Goal: Information Seeking & Learning: Learn about a topic

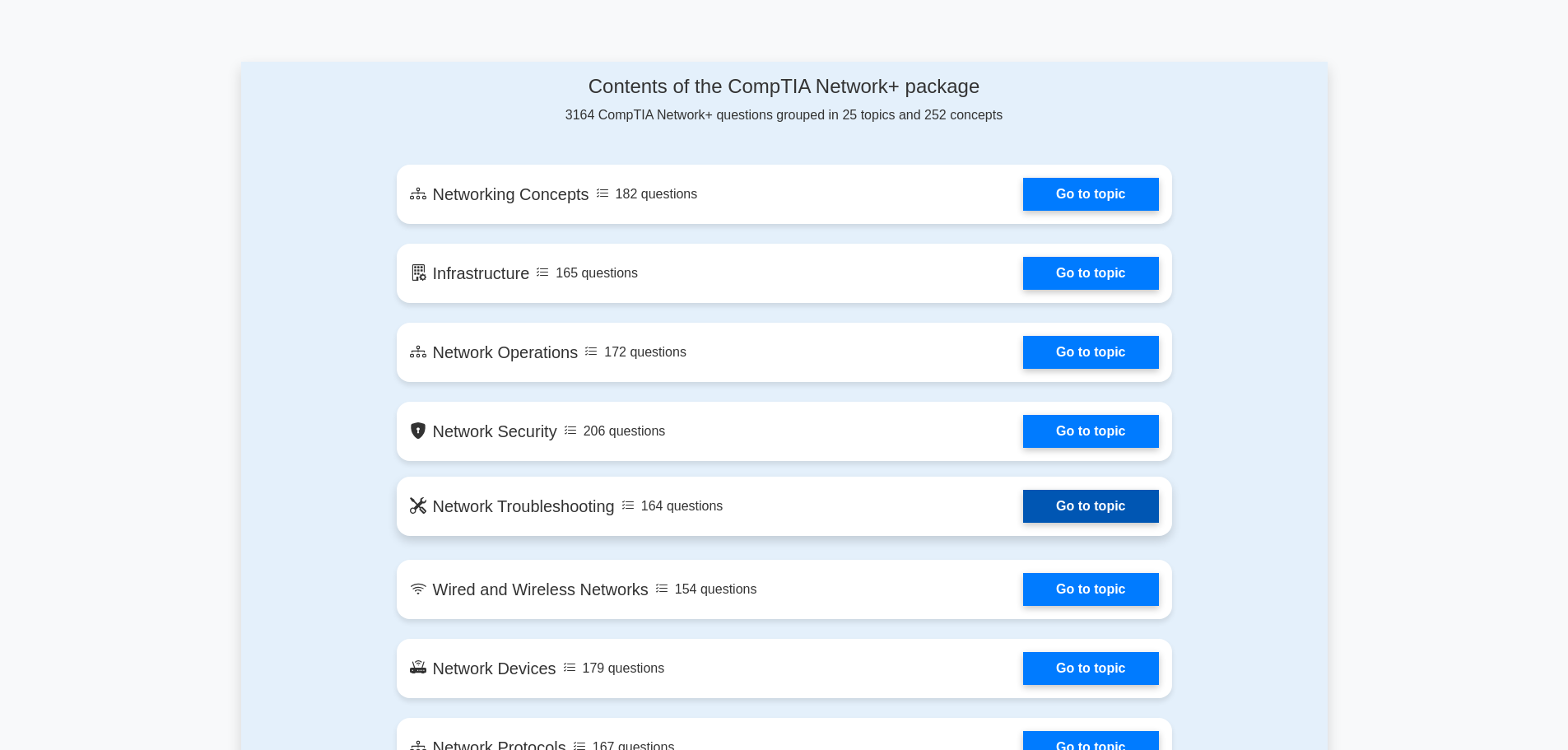
scroll to position [823, 0]
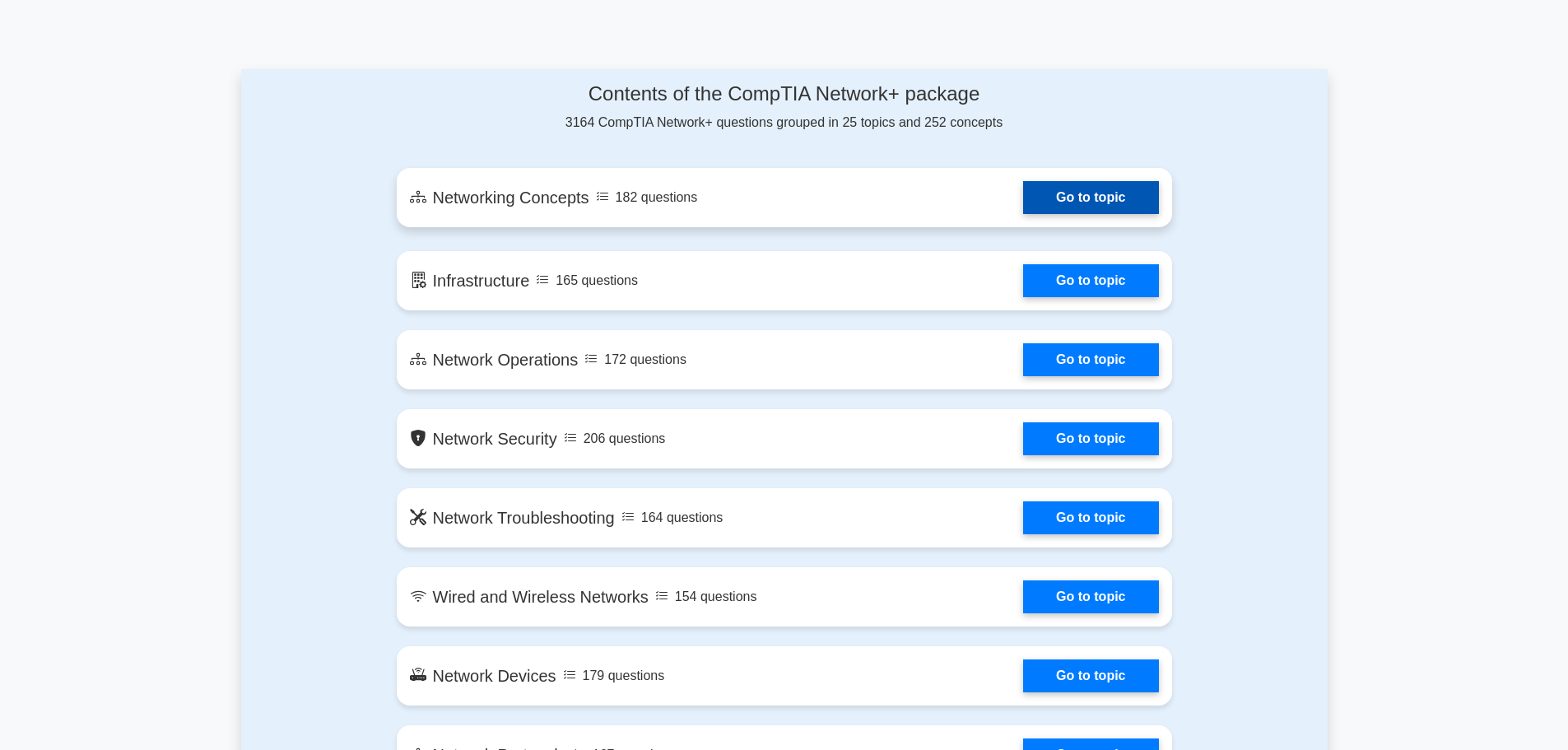
click at [1095, 213] on link "Go to topic" at bounding box center [1090, 197] width 135 height 33
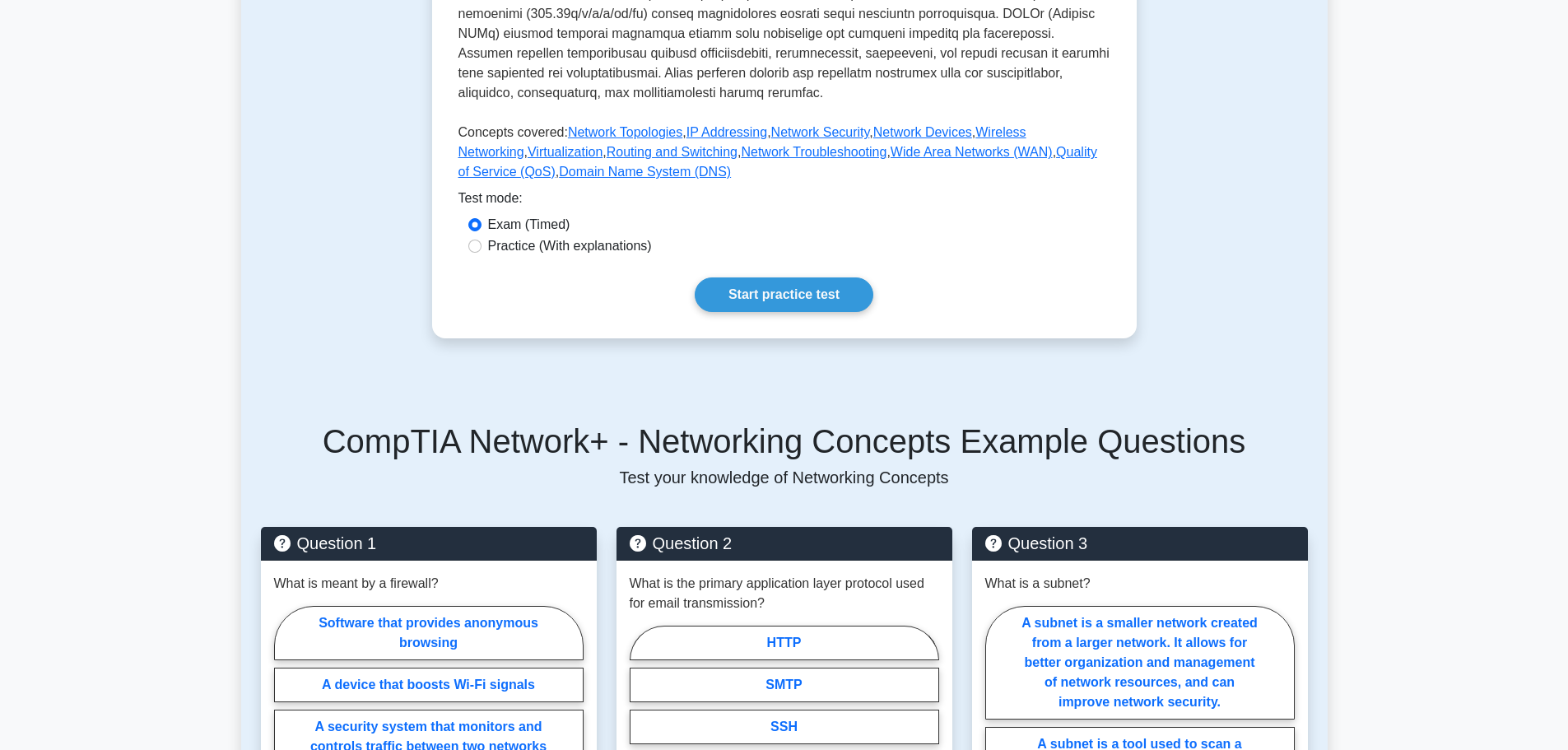
scroll to position [494, 0]
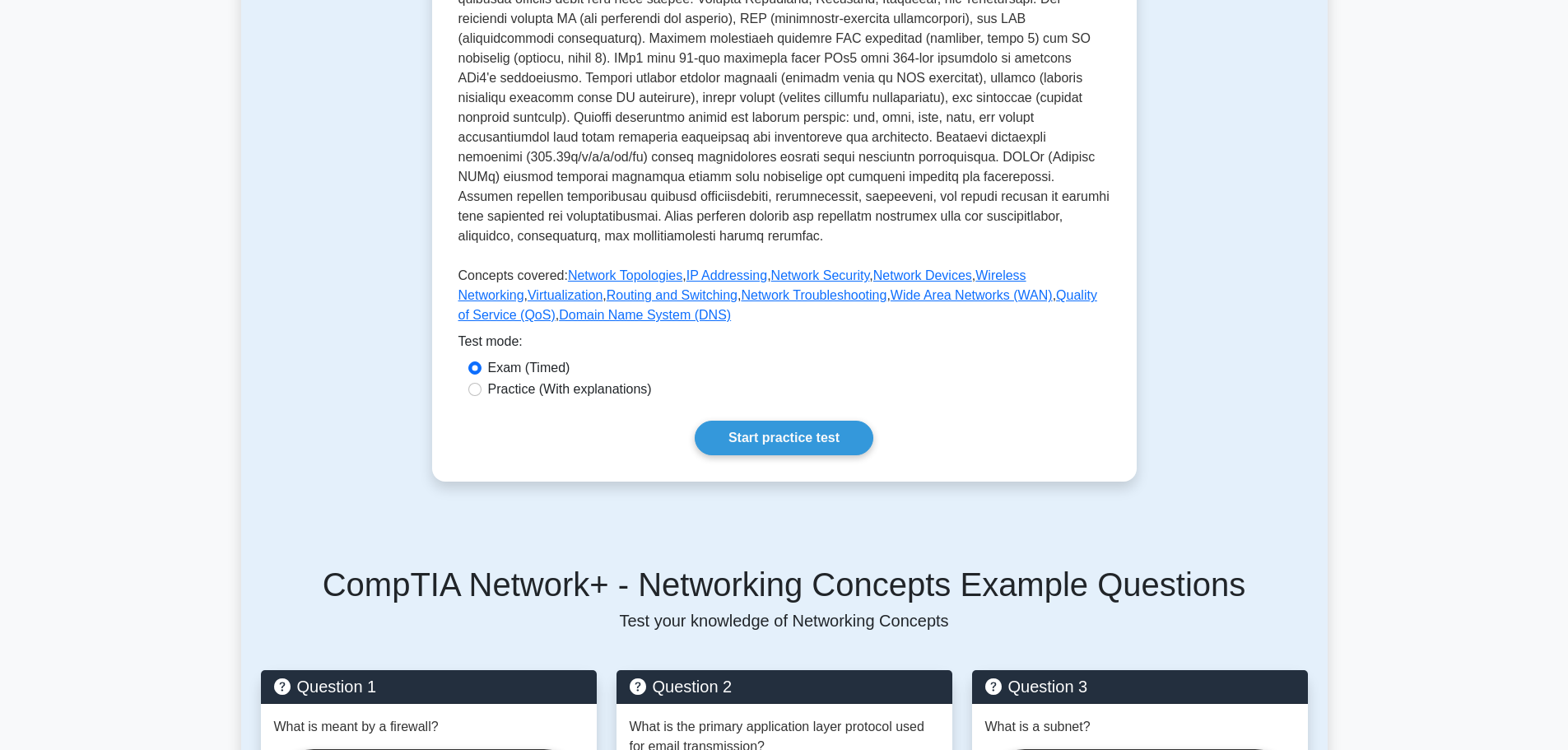
click at [540, 379] on label "Practice (With explanations)" at bounding box center [570, 389] width 164 height 20
click at [481, 383] on input "Practice (With explanations)" at bounding box center [474, 389] width 13 height 13
radio input "true"
click at [756, 421] on link "Start practice test" at bounding box center [784, 438] width 179 height 35
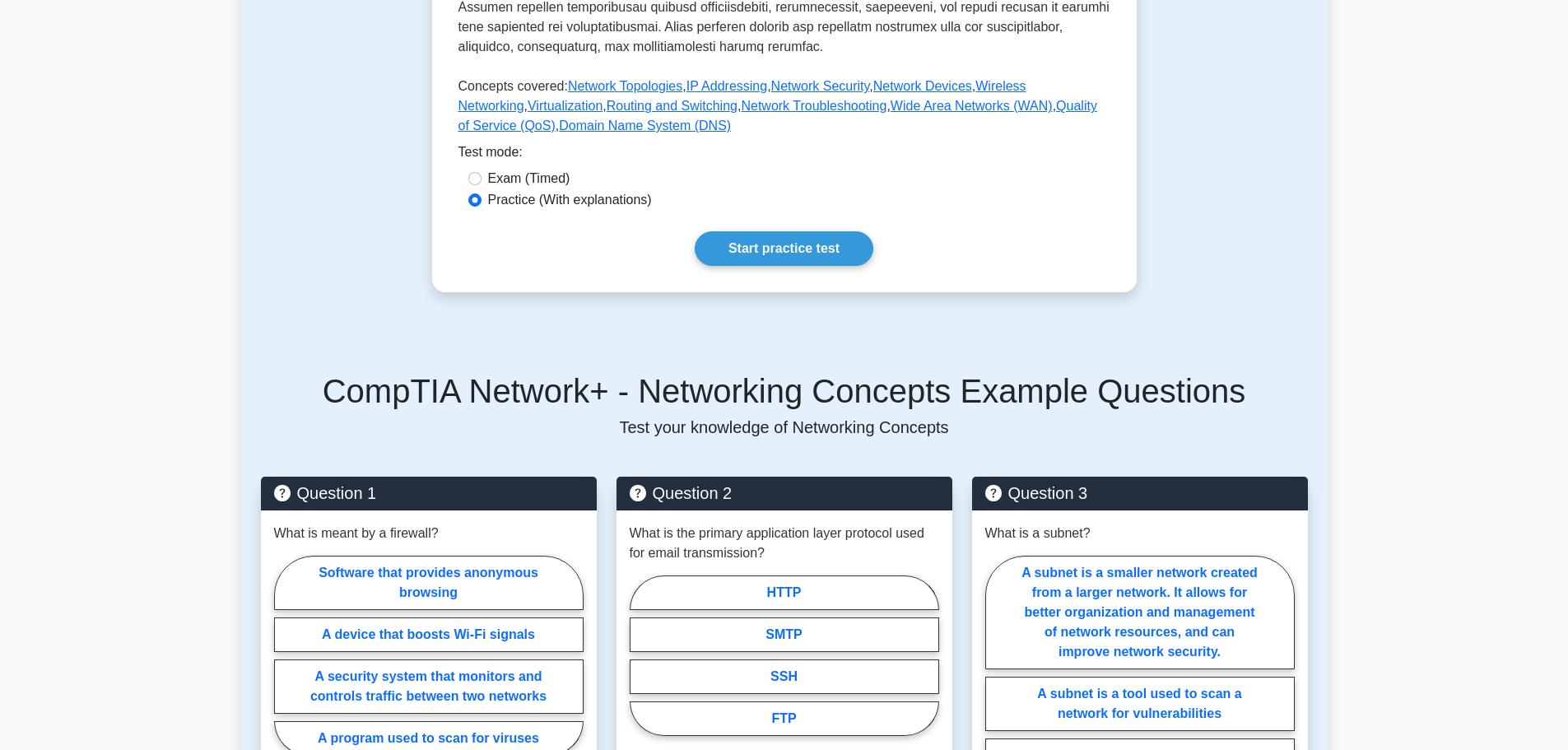
scroll to position [659, 0]
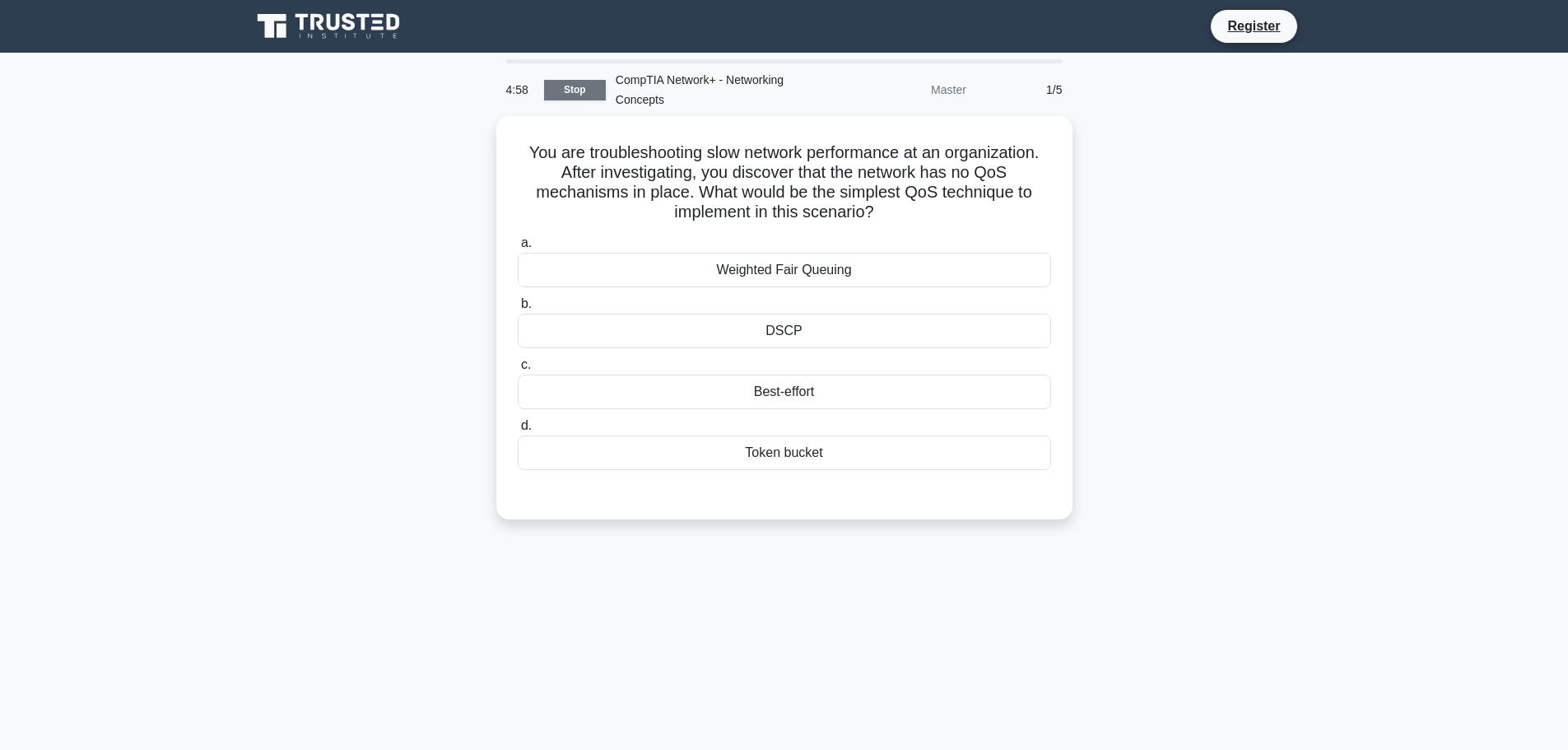
click at [574, 98] on link "Stop" at bounding box center [574, 89] width 62 height 21
